Goal: Task Accomplishment & Management: Use online tool/utility

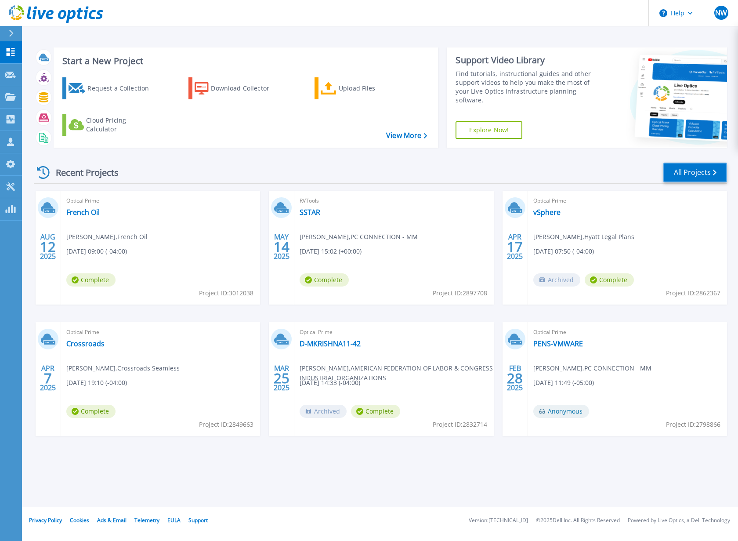
click at [695, 173] on link "All Projects" at bounding box center [695, 173] width 64 height 20
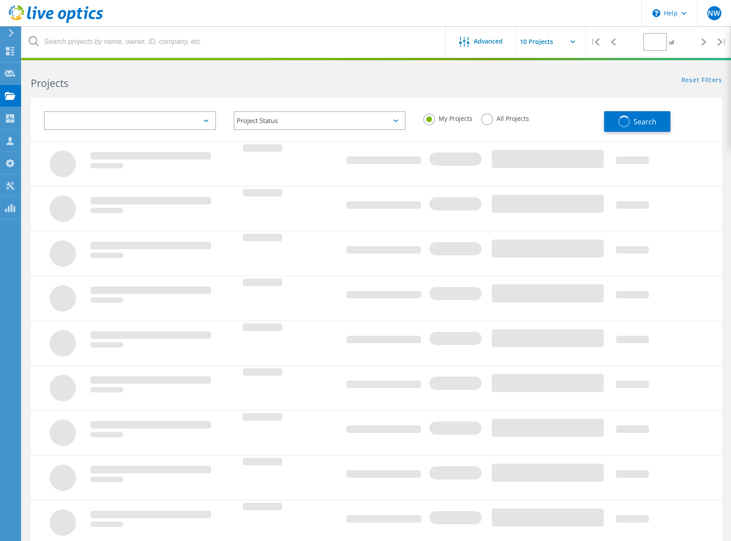
type input "1"
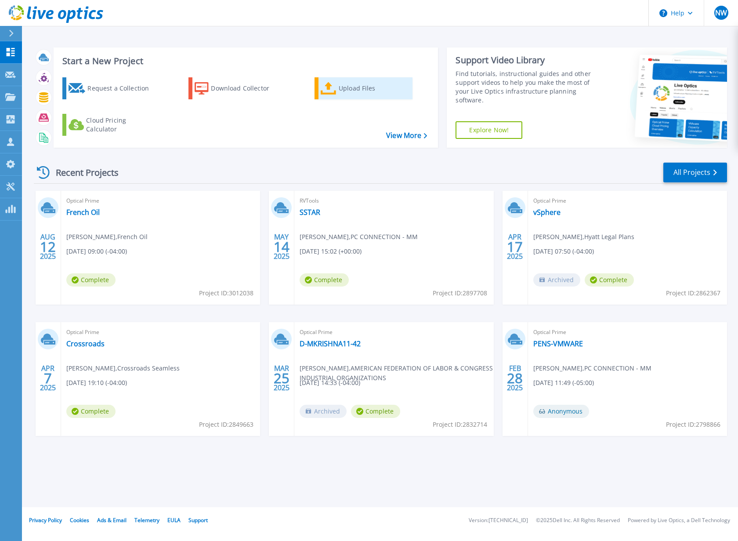
click at [353, 90] on div "Upload Files" at bounding box center [374, 89] width 70 height 18
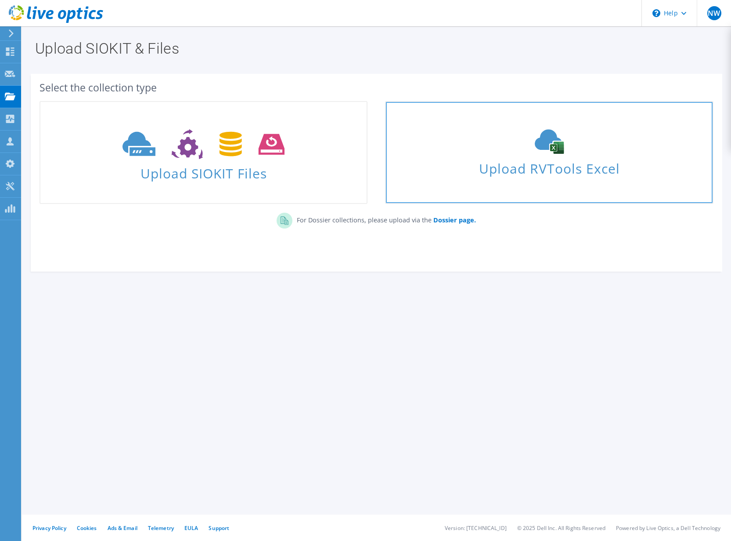
click at [541, 168] on span "Upload RVTools Excel" at bounding box center [549, 166] width 326 height 19
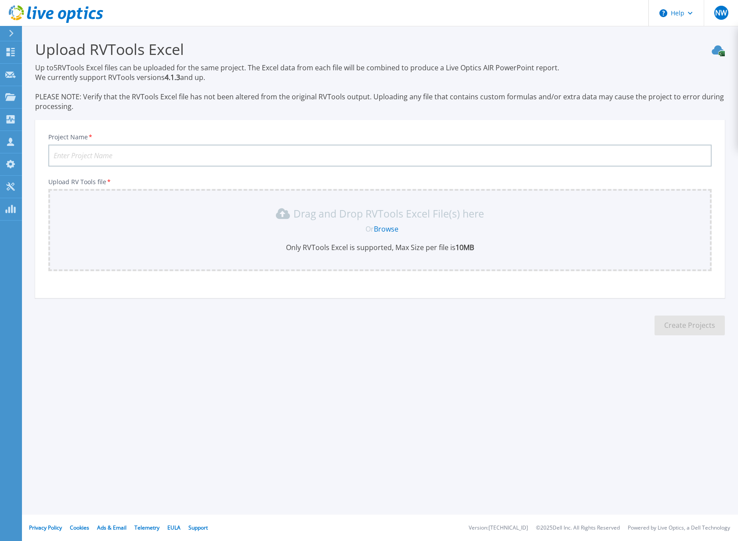
click at [388, 228] on link "Browse" at bounding box center [386, 229] width 25 height 10
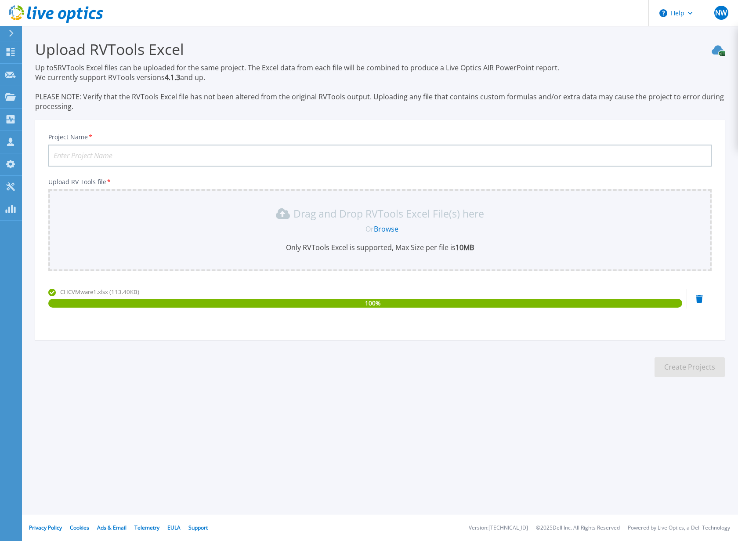
click at [113, 152] on input "Project Name *" at bounding box center [379, 156] width 663 height 22
type input "Caring Health"
click at [599, 373] on section "Upload RVTools Excel Up to 5 RVTools Excel files can be uploaded for the same p…" at bounding box center [380, 211] width 716 height 371
click at [702, 366] on button "Create Projects" at bounding box center [690, 367] width 70 height 20
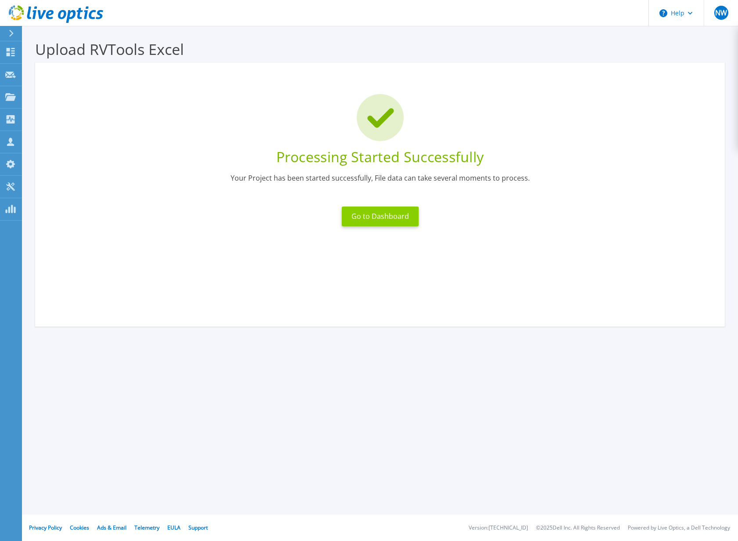
click at [378, 213] on button "Go to Dashboard" at bounding box center [380, 216] width 77 height 20
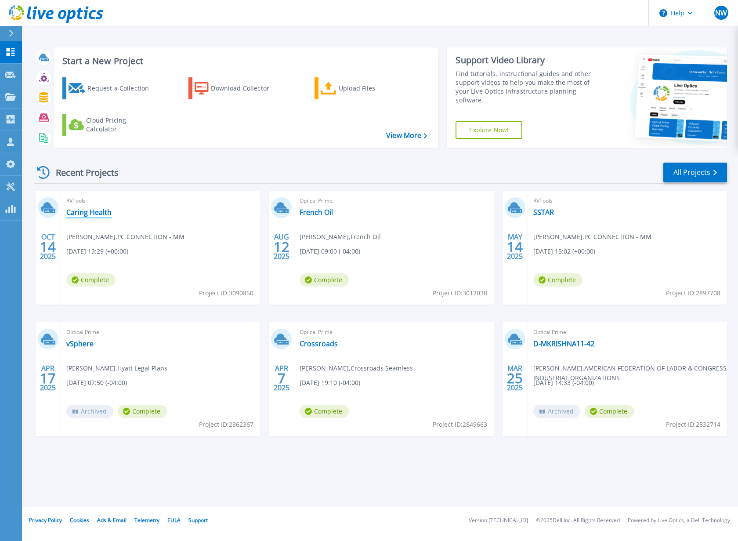
click at [96, 213] on link "Caring Health" at bounding box center [88, 212] width 45 height 9
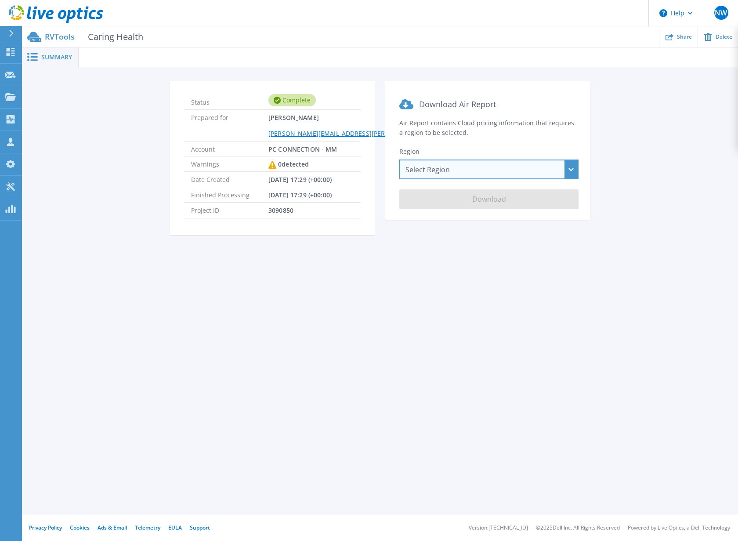
click at [569, 170] on div "Select Region [GEOGRAPHIC_DATA] ([GEOGRAPHIC_DATA]) [GEOGRAPHIC_DATA] ([GEOGRAP…" at bounding box center [488, 169] width 179 height 20
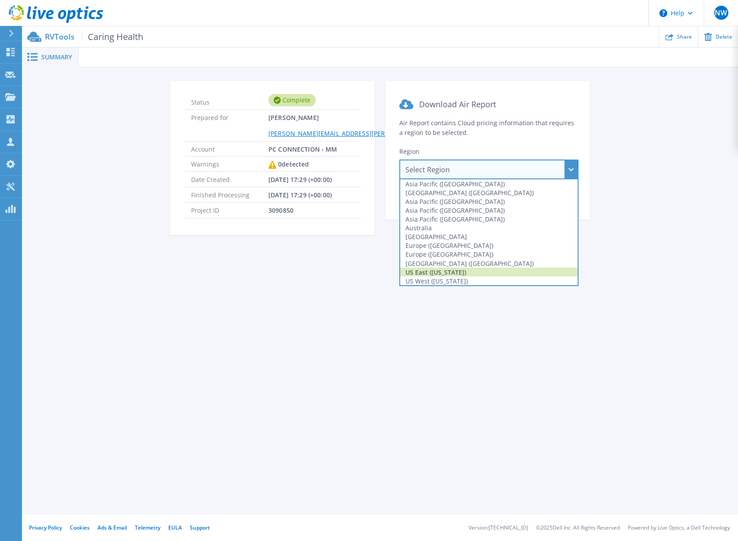
click at [452, 270] on div "US East (Virginia)" at bounding box center [488, 272] width 177 height 9
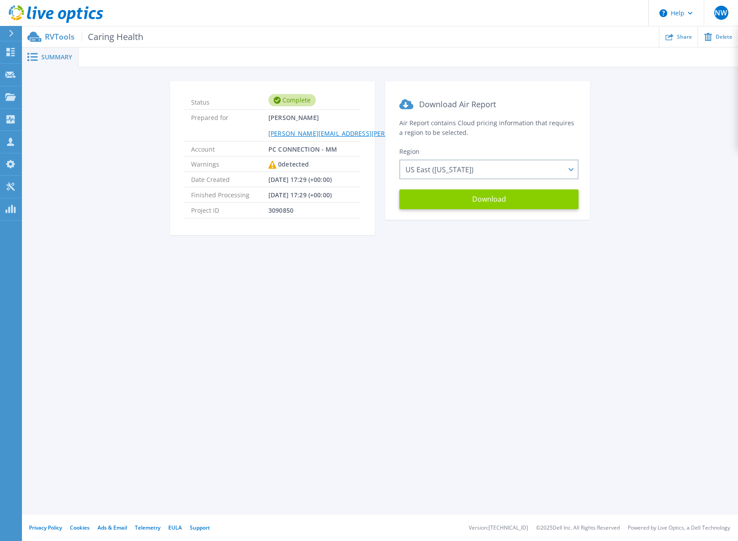
click at [488, 195] on button "Download" at bounding box center [488, 199] width 179 height 20
